Goal: Task Accomplishment & Management: Use online tool/utility

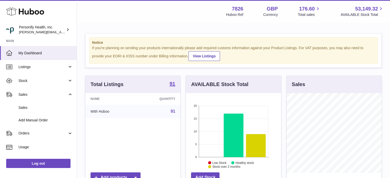
scroll to position [80, 95]
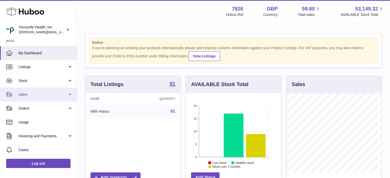
scroll to position [80, 95]
click at [27, 94] on span "Sales" at bounding box center [42, 94] width 49 height 5
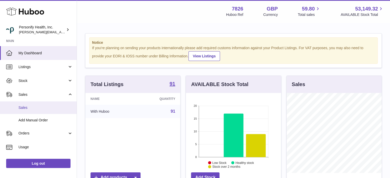
click at [31, 106] on span "Sales" at bounding box center [45, 107] width 54 height 5
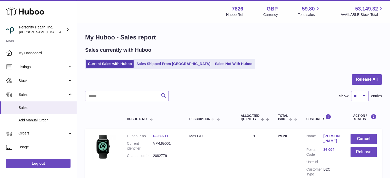
drag, startPoint x: 353, startPoint y: 97, endPoint x: 353, endPoint y: 100, distance: 2.8
click at [353, 98] on select "** ** ** ***" at bounding box center [359, 96] width 17 height 10
select select "***"
click at [351, 91] on select "** ** ** ***" at bounding box center [359, 96] width 17 height 10
click at [363, 80] on button "Release All" at bounding box center [367, 79] width 30 height 11
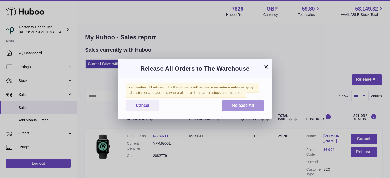
click at [243, 105] on span "Release All" at bounding box center [243, 105] width 22 height 4
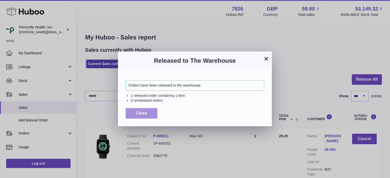
click at [156, 114] on button "Close" at bounding box center [142, 113] width 32 height 11
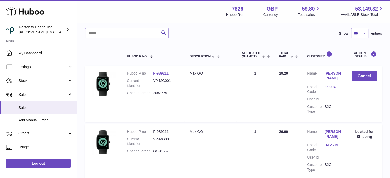
scroll to position [63, 0]
click at [36, 11] on use at bounding box center [25, 12] width 38 height 8
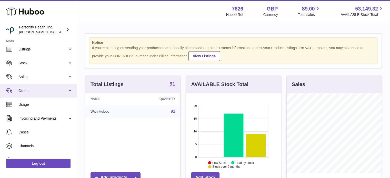
scroll to position [26, 0]
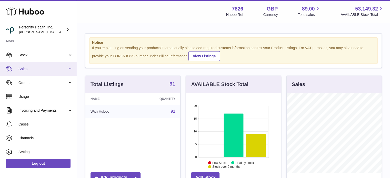
click at [42, 69] on span "Sales" at bounding box center [42, 69] width 49 height 5
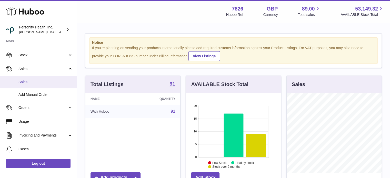
click at [34, 81] on span "Sales" at bounding box center [45, 82] width 54 height 5
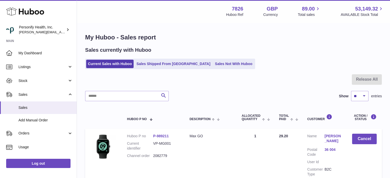
click at [33, 13] on use at bounding box center [25, 12] width 38 height 8
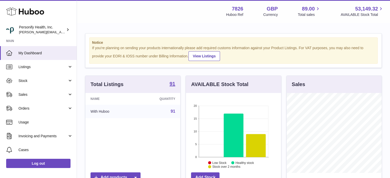
scroll to position [80, 95]
